Goal: Task Accomplishment & Management: Use online tool/utility

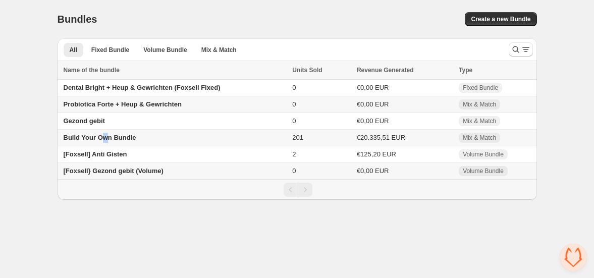
click at [106, 138] on span "Build Your Own Bundle" at bounding box center [100, 138] width 73 height 8
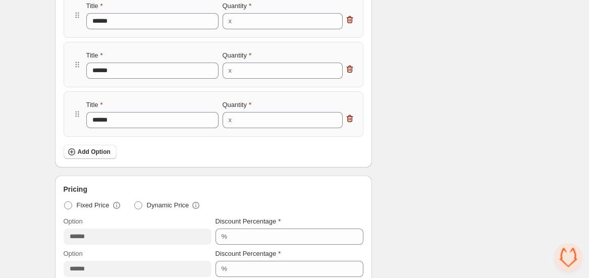
scroll to position [333, 0]
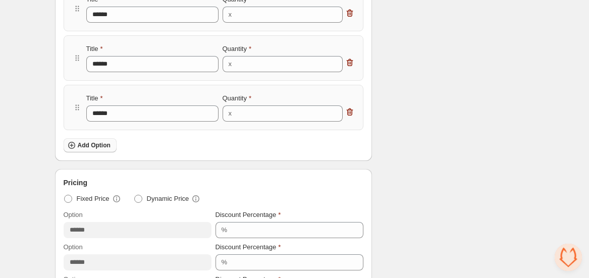
click at [93, 147] on span "Add Option" at bounding box center [94, 145] width 33 height 8
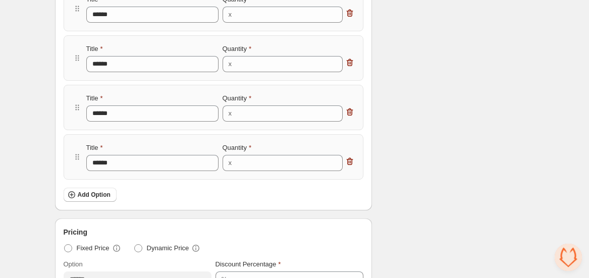
drag, startPoint x: 352, startPoint y: 162, endPoint x: 402, endPoint y: 165, distance: 50.0
click at [353, 162] on icon "button" at bounding box center [350, 161] width 10 height 10
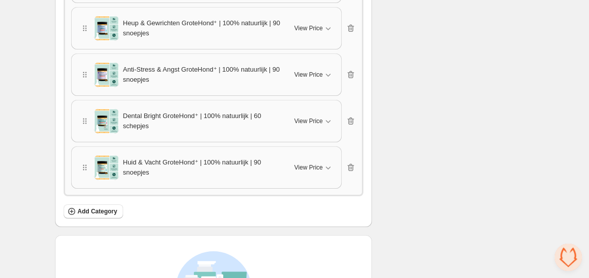
scroll to position [2067, 0]
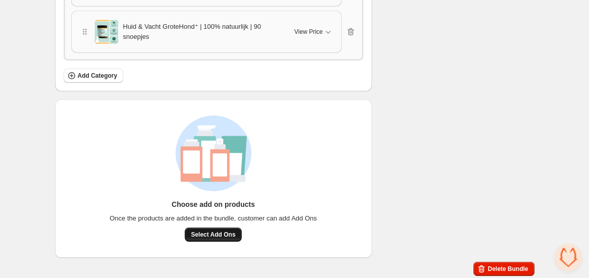
click at [225, 238] on button "Select Add Ons" at bounding box center [213, 235] width 57 height 14
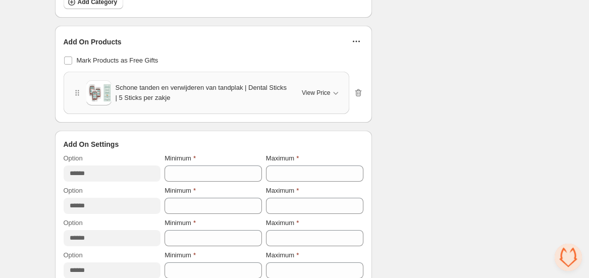
scroll to position [2130, 0]
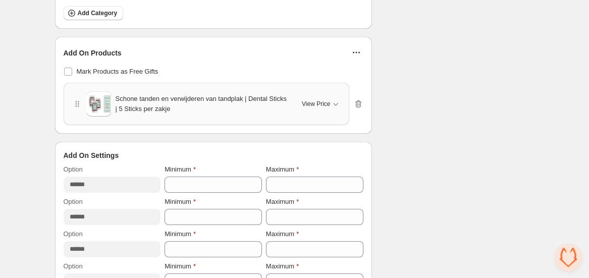
click at [358, 50] on icon "button" at bounding box center [356, 52] width 10 height 10
click at [329, 102] on span "View Price" at bounding box center [316, 104] width 28 height 8
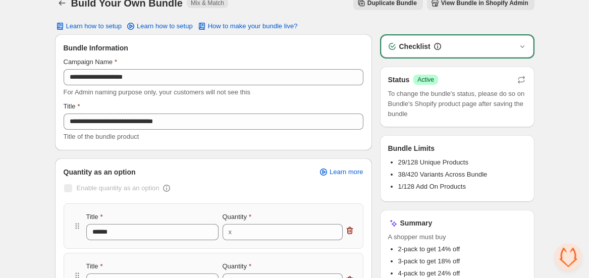
scroll to position [0, 0]
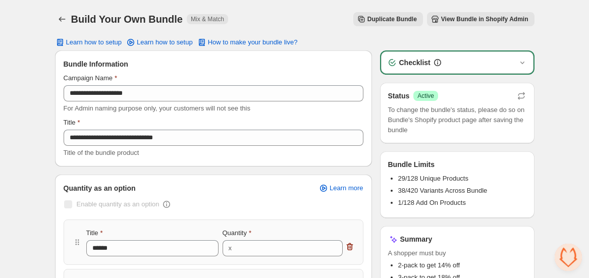
click at [492, 14] on button "View Bundle in Shopify Admin" at bounding box center [480, 19] width 107 height 14
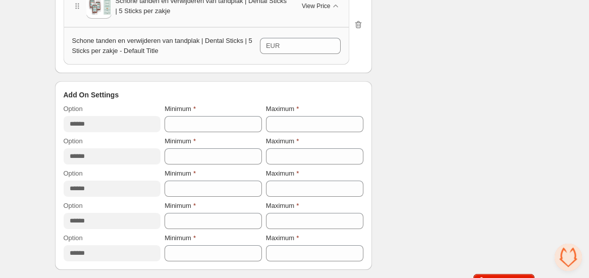
scroll to position [2239, 0]
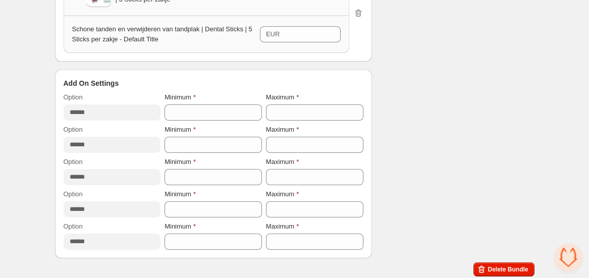
drag, startPoint x: 489, startPoint y: 122, endPoint x: 128, endPoint y: 115, distance: 361.9
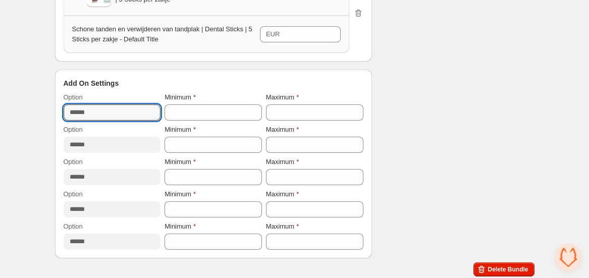
click at [88, 114] on input "******" at bounding box center [112, 112] width 97 height 16
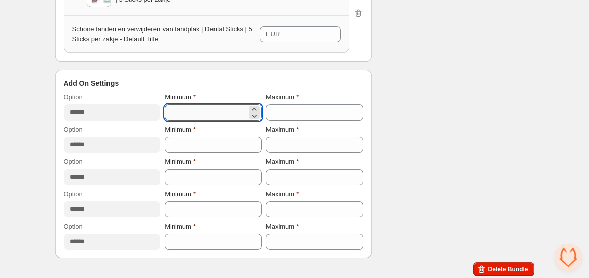
click at [193, 108] on input "*" at bounding box center [206, 112] width 82 height 16
click at [254, 104] on icon at bounding box center [254, 109] width 10 height 10
click at [255, 115] on icon at bounding box center [254, 116] width 5 height 3
type input "*"
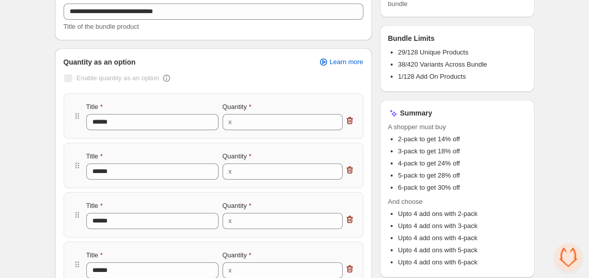
scroll to position [0, 0]
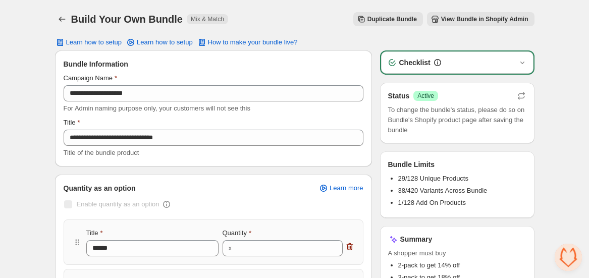
drag, startPoint x: 287, startPoint y: 20, endPoint x: 243, endPoint y: 2, distance: 46.9
click at [287, 20] on div "Duplicate Bundle View Bundle in Shopify Admin" at bounding box center [385, 19] width 298 height 14
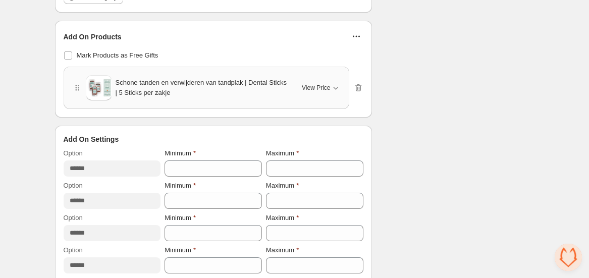
scroll to position [2142, 0]
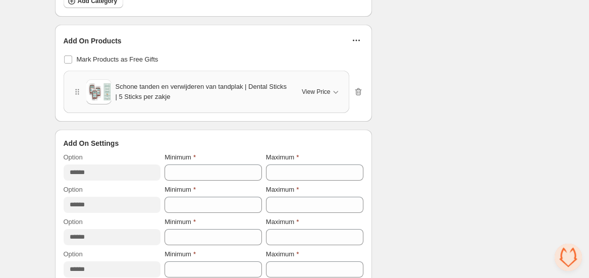
click at [356, 40] on icon "button" at bounding box center [356, 41] width 2 height 2
click at [354, 52] on button "Edit Products" at bounding box center [355, 59] width 62 height 16
click at [333, 88] on icon "button" at bounding box center [336, 92] width 10 height 10
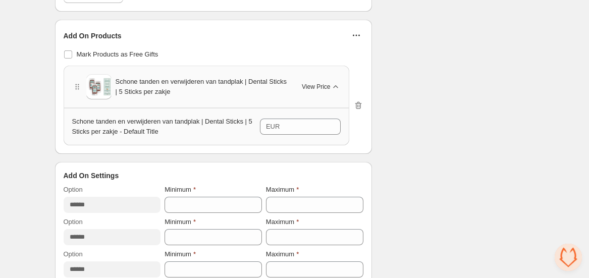
scroll to position [2048, 0]
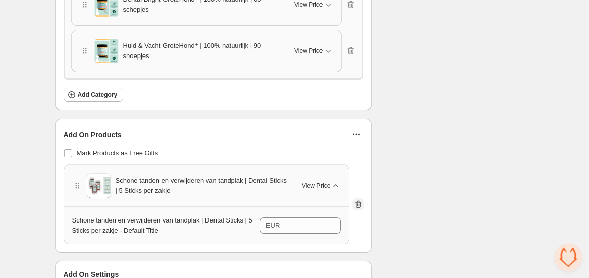
click at [357, 203] on icon "button" at bounding box center [357, 204] width 1 height 3
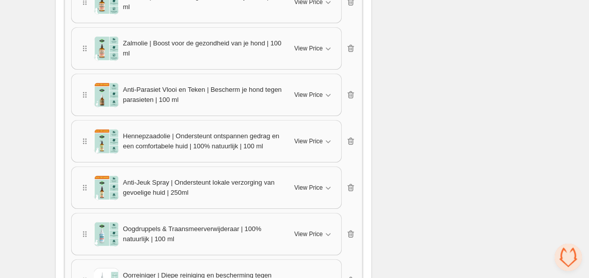
scroll to position [1273, 0]
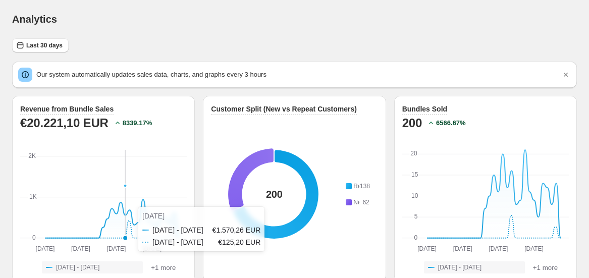
scroll to position [121, 0]
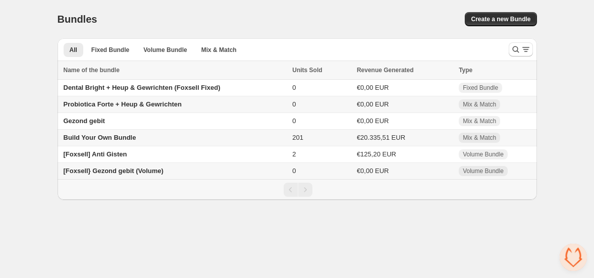
click at [100, 140] on span "Build Your Own Bundle" at bounding box center [100, 138] width 73 height 8
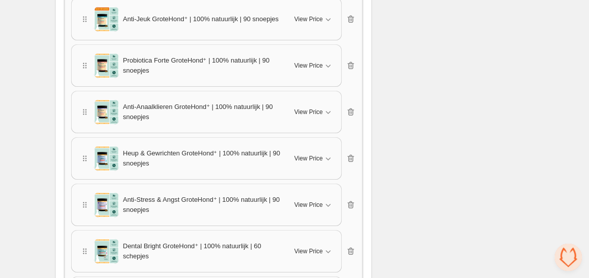
scroll to position [2067, 0]
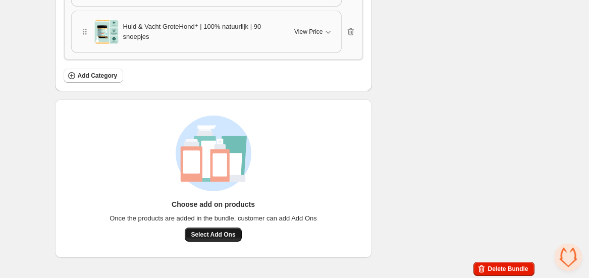
click at [229, 233] on span "Select Add Ons" at bounding box center [213, 235] width 44 height 8
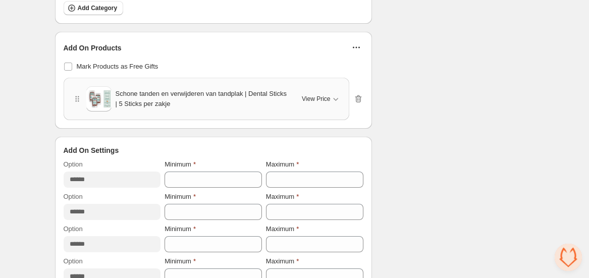
scroll to position [2156, 0]
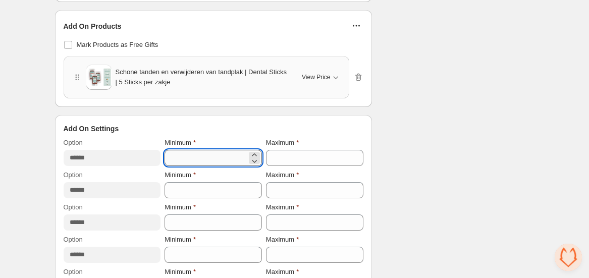
click at [186, 151] on input "*" at bounding box center [206, 158] width 82 height 16
click at [254, 152] on icon at bounding box center [254, 155] width 10 height 10
type input "*"
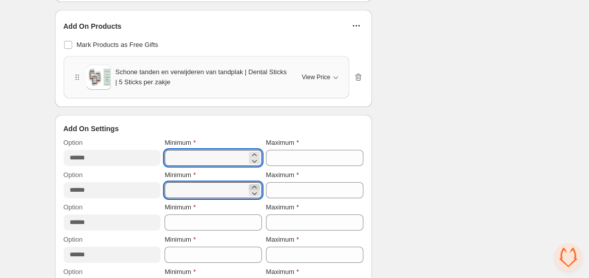
click at [255, 186] on icon at bounding box center [254, 187] width 5 height 3
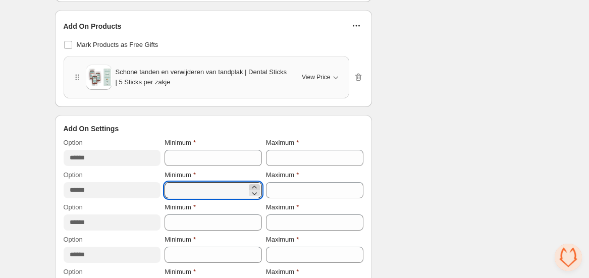
click at [255, 186] on icon at bounding box center [254, 187] width 5 height 3
type input "*"
click at [257, 216] on icon at bounding box center [254, 219] width 10 height 10
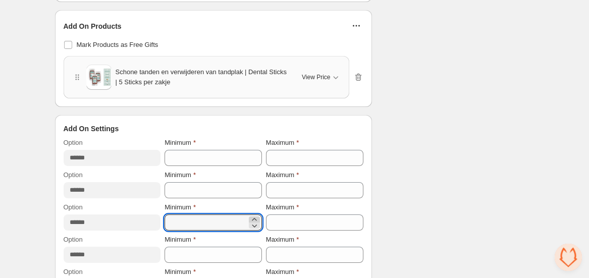
click at [257, 216] on icon at bounding box center [254, 219] width 10 height 10
type input "*"
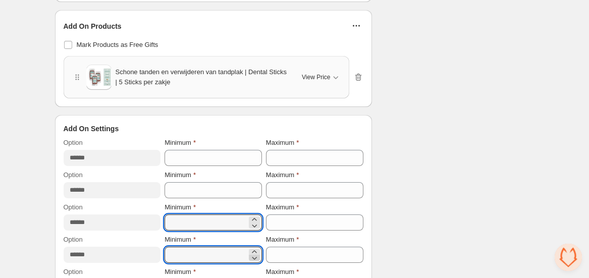
click at [255, 253] on icon at bounding box center [254, 258] width 10 height 10
click at [255, 250] on icon at bounding box center [254, 251] width 5 height 3
click at [256, 249] on icon at bounding box center [254, 252] width 10 height 10
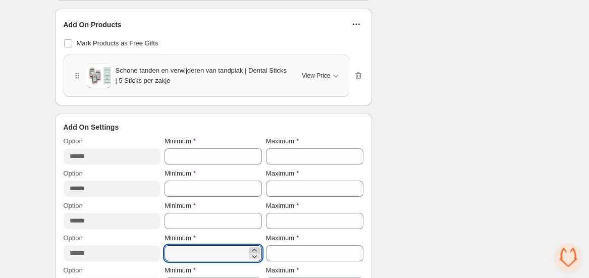
scroll to position [2158, 0]
click at [254, 248] on icon at bounding box center [254, 249] width 5 height 3
type input "*"
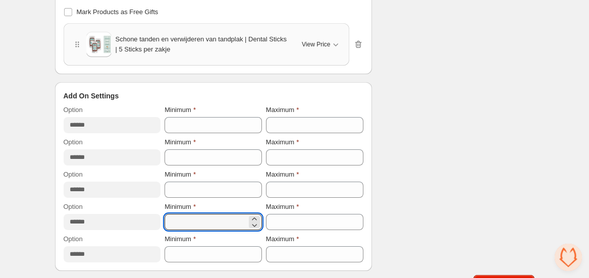
scroll to position [2202, 0]
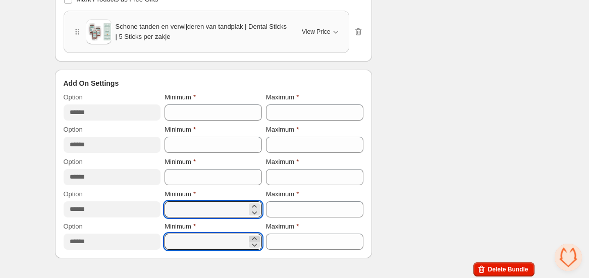
click at [254, 234] on icon at bounding box center [254, 239] width 10 height 10
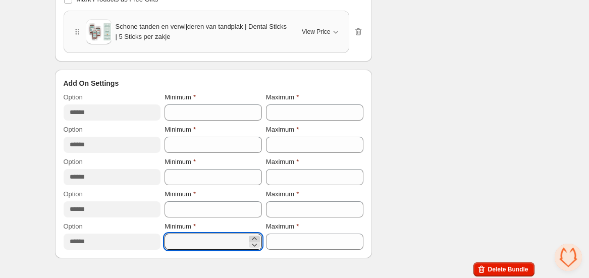
click at [254, 234] on icon at bounding box center [254, 239] width 10 height 10
type input "*"
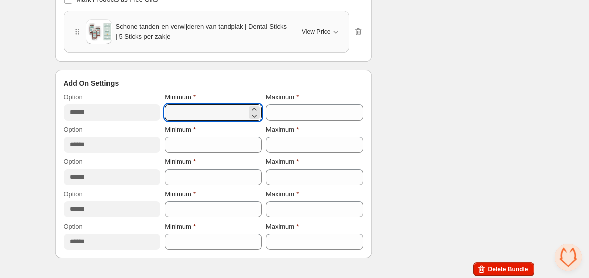
drag, startPoint x: 203, startPoint y: 110, endPoint x: 159, endPoint y: 108, distance: 44.4
click at [160, 108] on div "Option ****** Minimum * Maximum *" at bounding box center [214, 106] width 300 height 28
type input "*"
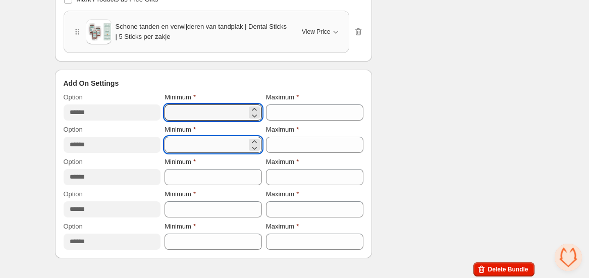
click at [198, 140] on input "*" at bounding box center [206, 145] width 82 height 16
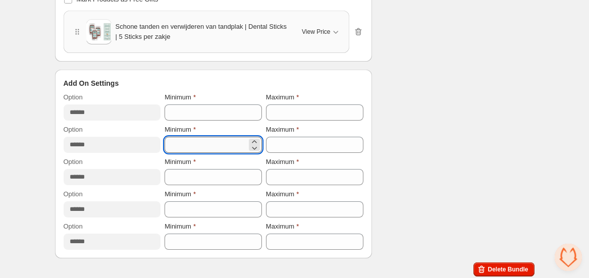
type input "*"
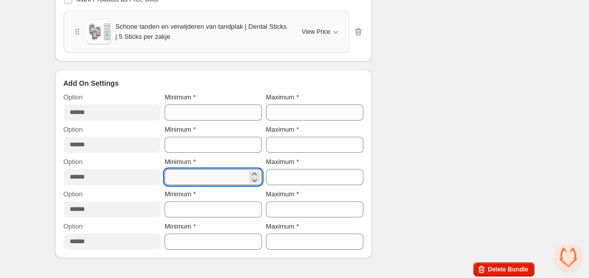
click at [192, 176] on input "*" at bounding box center [206, 177] width 82 height 16
type input "*"
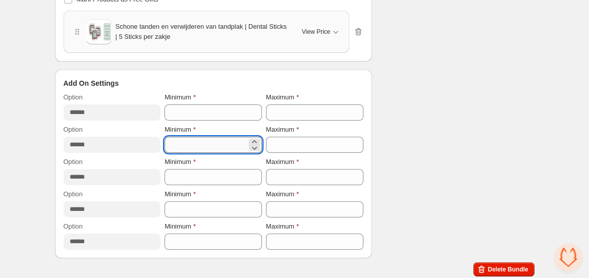
click at [181, 141] on input "*" at bounding box center [206, 145] width 82 height 16
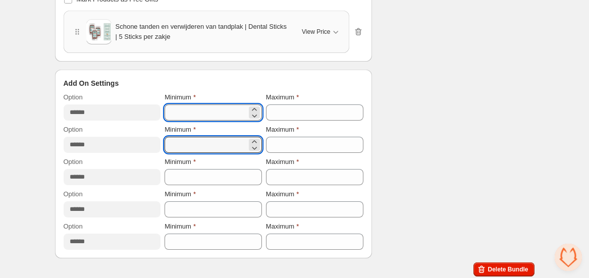
click at [179, 106] on input "*" at bounding box center [206, 112] width 82 height 16
click at [188, 139] on input "Minimum" at bounding box center [206, 145] width 82 height 16
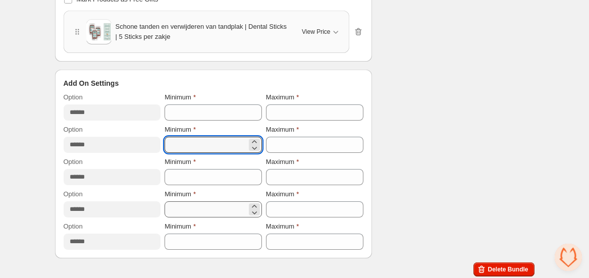
type input "*"
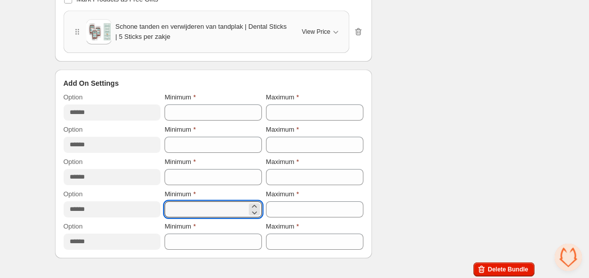
drag, startPoint x: 181, startPoint y: 207, endPoint x: 163, endPoint y: 206, distance: 18.2
click at [163, 206] on div "Option ****** Minimum * Maximum *" at bounding box center [214, 203] width 300 height 28
type input "*"
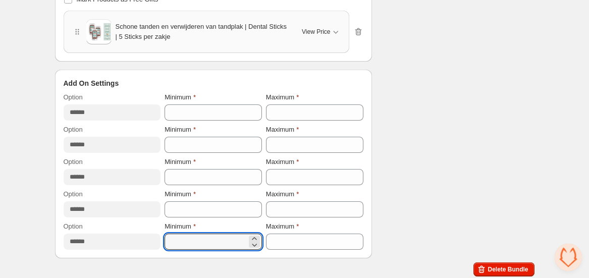
drag, startPoint x: 174, startPoint y: 238, endPoint x: 156, endPoint y: 238, distance: 17.2
click at [156, 238] on div "Option ****** Minimum * Maximum *" at bounding box center [214, 236] width 300 height 28
type input "*"
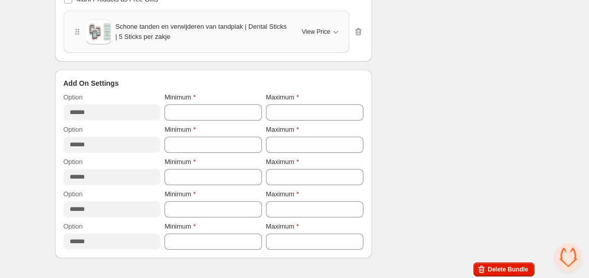
drag, startPoint x: 431, startPoint y: 49, endPoint x: 410, endPoint y: 1, distance: 52.7
drag, startPoint x: 402, startPoint y: 128, endPoint x: 362, endPoint y: 18, distance: 117.0
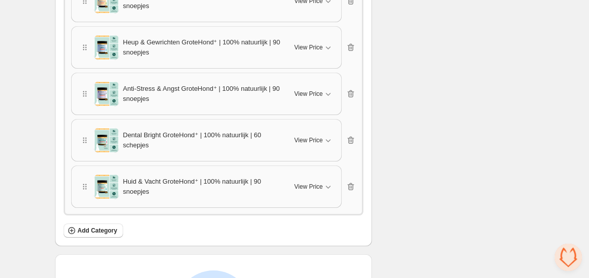
scroll to position [2067, 0]
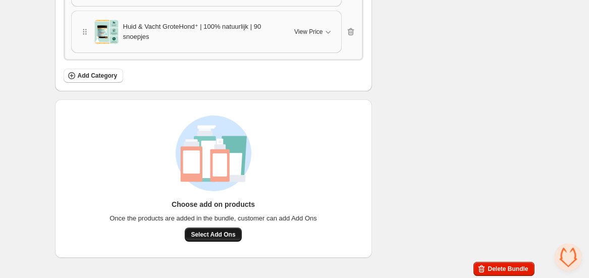
click at [207, 231] on span "Select Add Ons" at bounding box center [213, 235] width 44 height 8
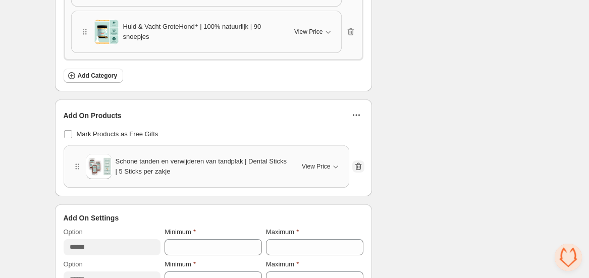
click at [353, 166] on icon "button" at bounding box center [358, 166] width 10 height 10
